Goal: Task Accomplishment & Management: Complete application form

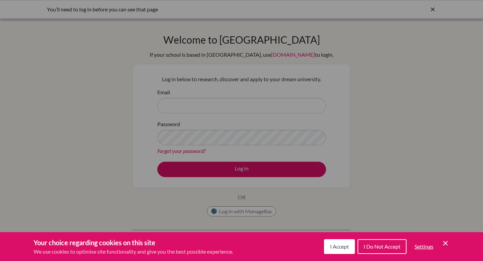
click at [191, 102] on div "Cookie Preferences" at bounding box center [241, 130] width 483 height 261
click at [348, 248] on span "I Accept" at bounding box center [339, 246] width 19 height 6
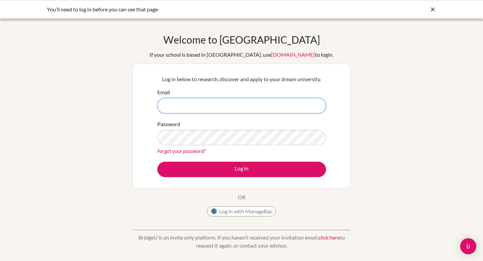
click at [216, 103] on input "Email" at bounding box center [241, 105] width 169 height 15
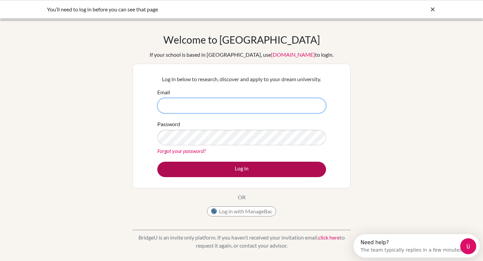
type input "francisco.correia@bisvietnam.com"
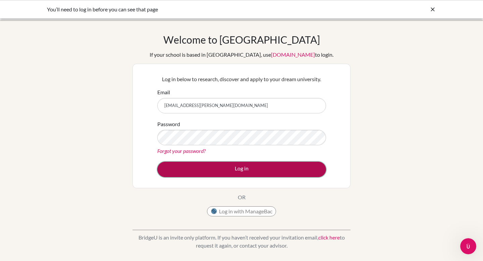
click at [211, 171] on button "Log in" at bounding box center [241, 169] width 169 height 15
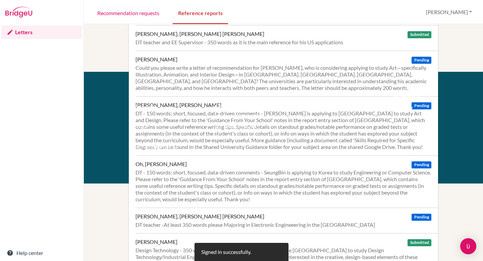
scroll to position [246, 0]
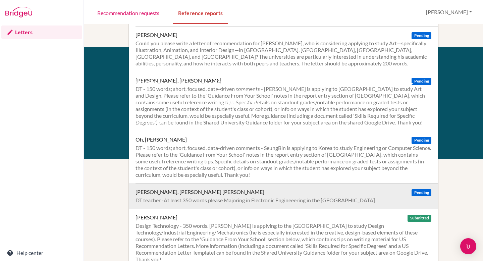
click at [191, 193] on div "Pham, Ngo Anh Tuan Pending" at bounding box center [284, 192] width 296 height 7
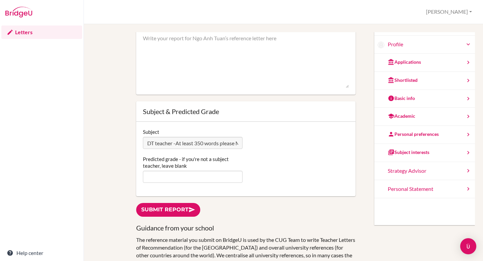
scroll to position [69, 0]
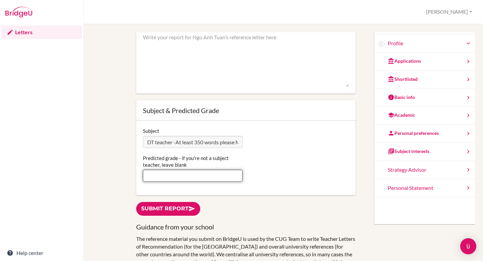
click at [175, 177] on input "Predicted grade - if you're not a subject teacher, leave blank" at bounding box center [193, 176] width 100 height 12
type input "6"
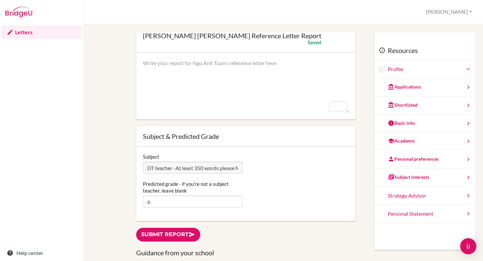
scroll to position [44, 0]
paste textarea "I have had the pleasure of knowing Anh Tuan for just over three years, as his D…"
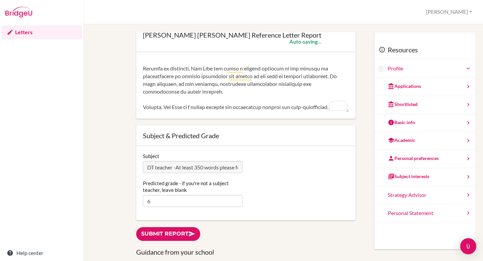
scroll to position [175, 0]
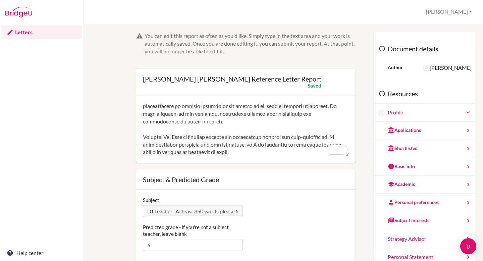
type textarea "I have had the pleasure of knowing Anh Tuan for just over three years, as his D…"
click at [27, 13] on img at bounding box center [18, 12] width 27 height 11
click at [27, 32] on link "Letters" at bounding box center [41, 32] width 81 height 13
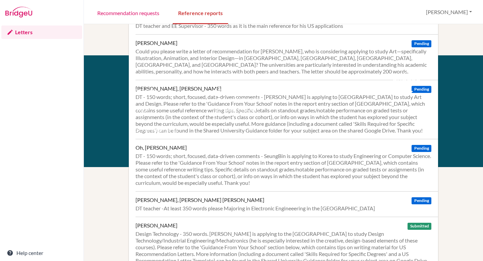
scroll to position [246, 0]
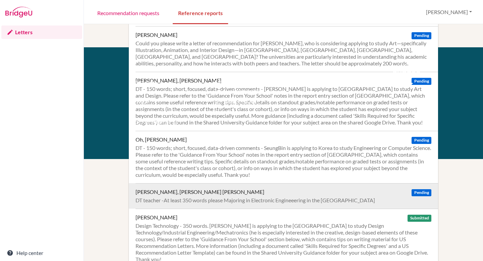
click at [217, 195] on div "Pham, Ngo Anh Tuan Pending" at bounding box center [284, 192] width 296 height 7
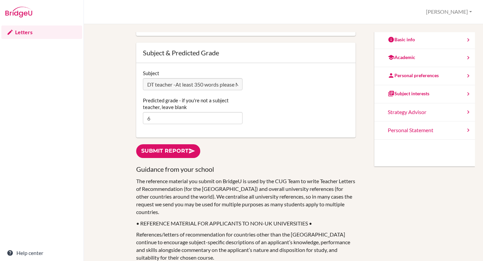
scroll to position [129, 0]
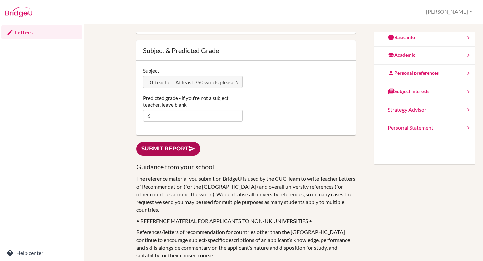
click at [177, 148] on link "Submit report" at bounding box center [168, 149] width 64 height 14
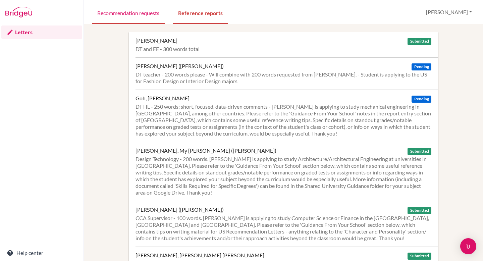
click at [156, 16] on link "Recommendation requests" at bounding box center [128, 12] width 73 height 23
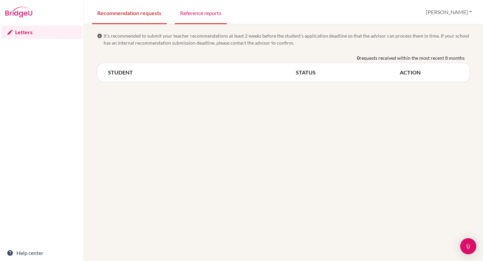
click at [204, 12] on link "Reference reports" at bounding box center [201, 12] width 52 height 23
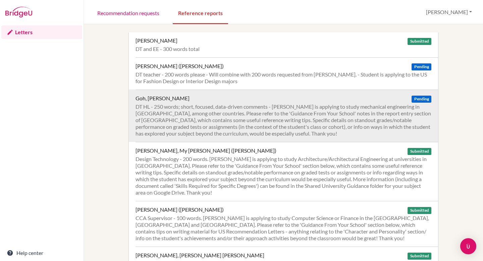
click at [236, 97] on div "Goh, [PERSON_NAME] Pending" at bounding box center [284, 98] width 296 height 7
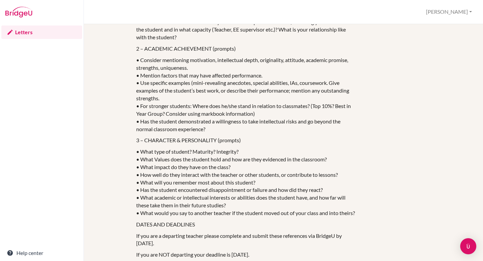
scroll to position [29, 0]
